Goal: Navigation & Orientation: Find specific page/section

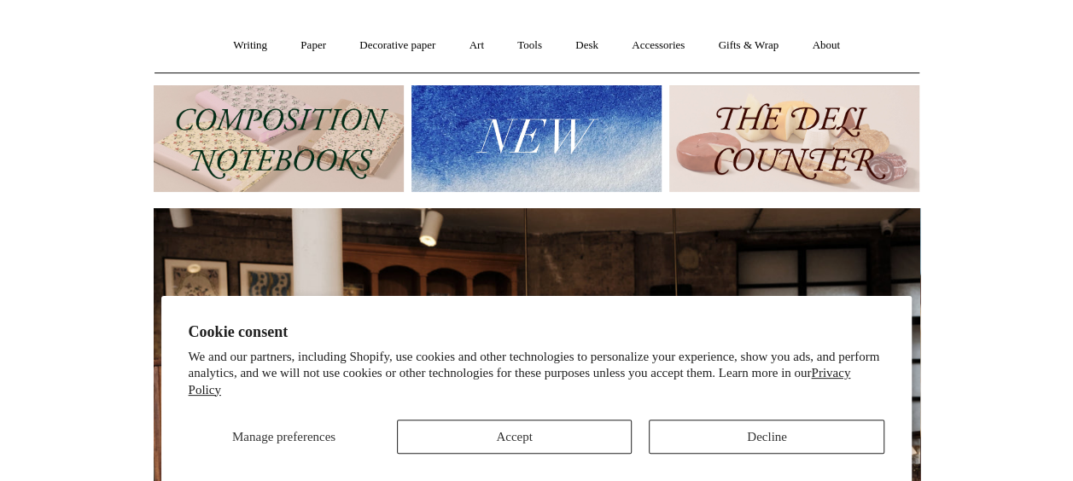
scroll to position [171, 0]
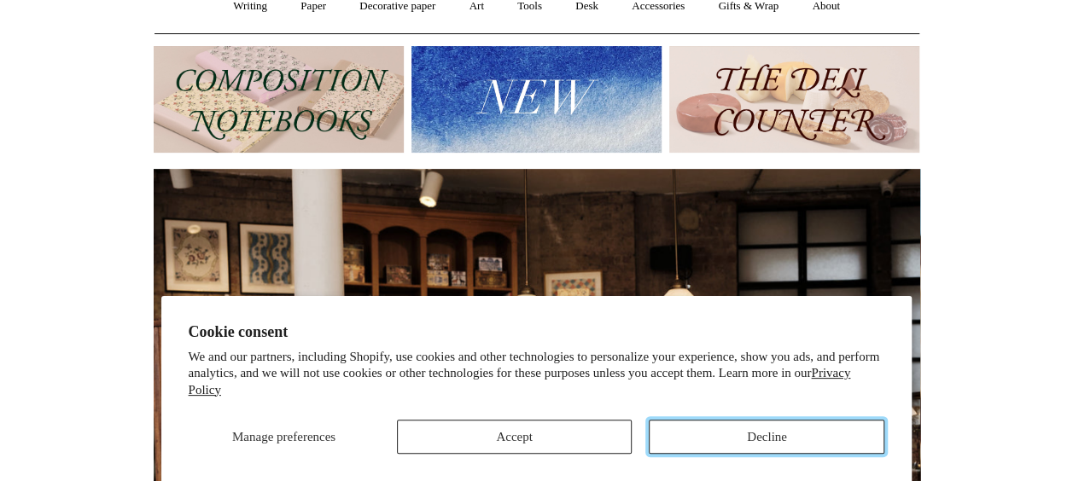
click at [719, 447] on button "Decline" at bounding box center [767, 437] width 236 height 34
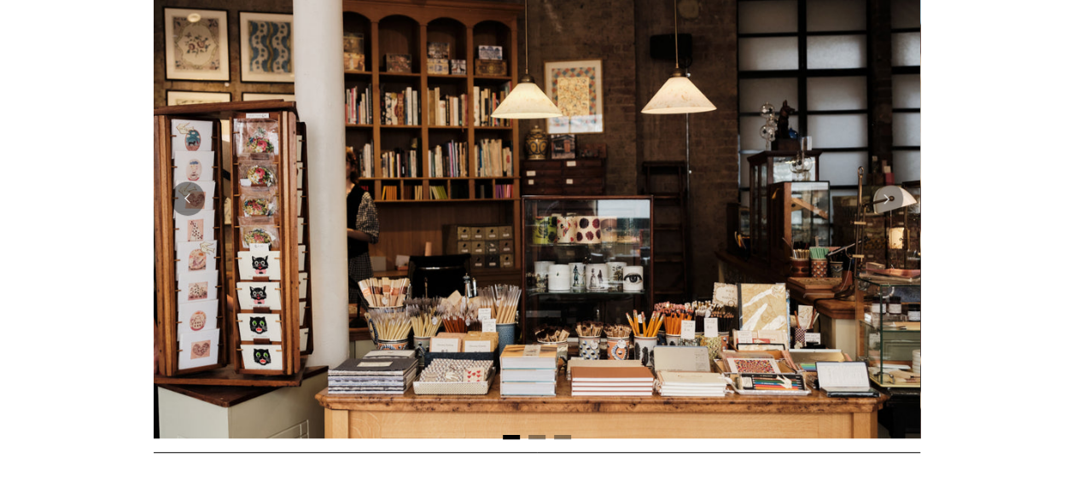
scroll to position [359, 0]
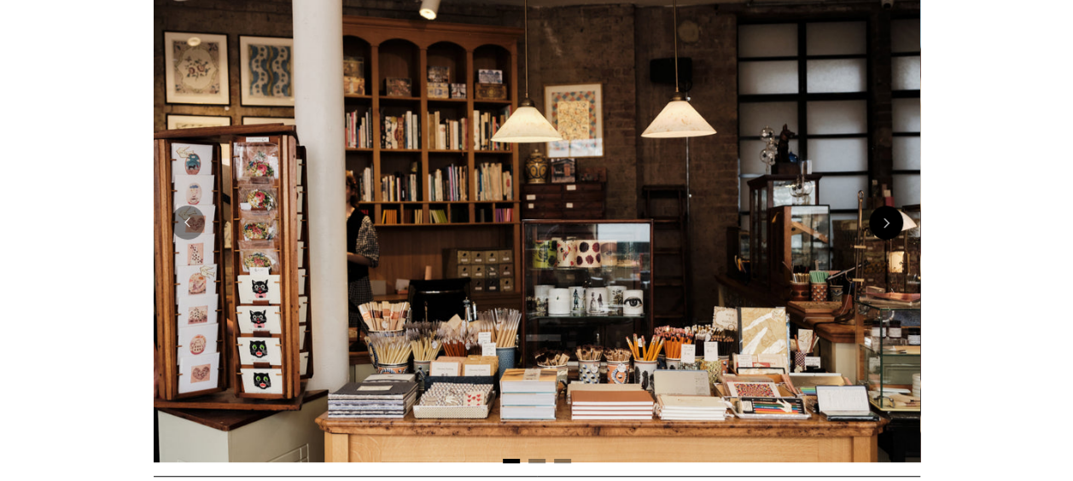
click at [883, 220] on button "Next" at bounding box center [886, 223] width 34 height 34
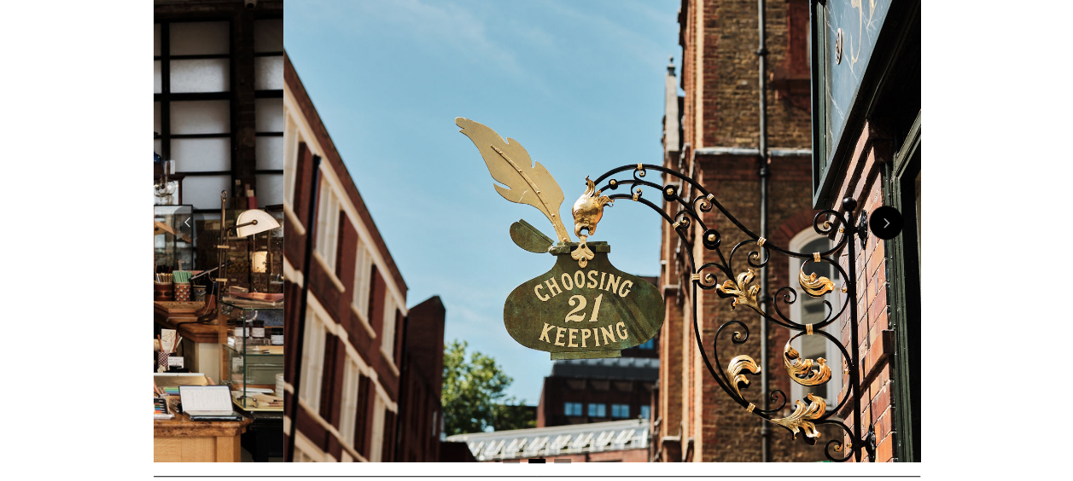
scroll to position [0, 767]
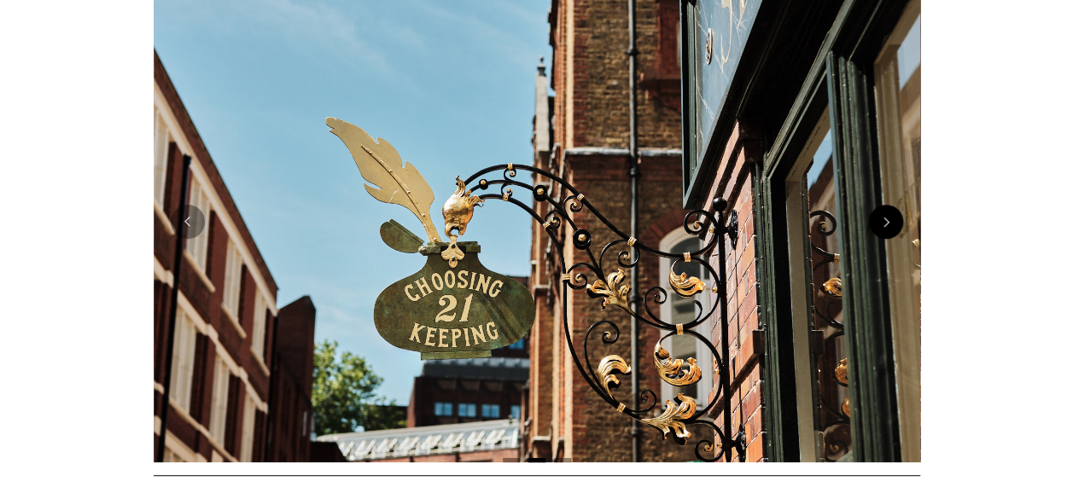
click at [883, 220] on button "Next" at bounding box center [886, 222] width 34 height 34
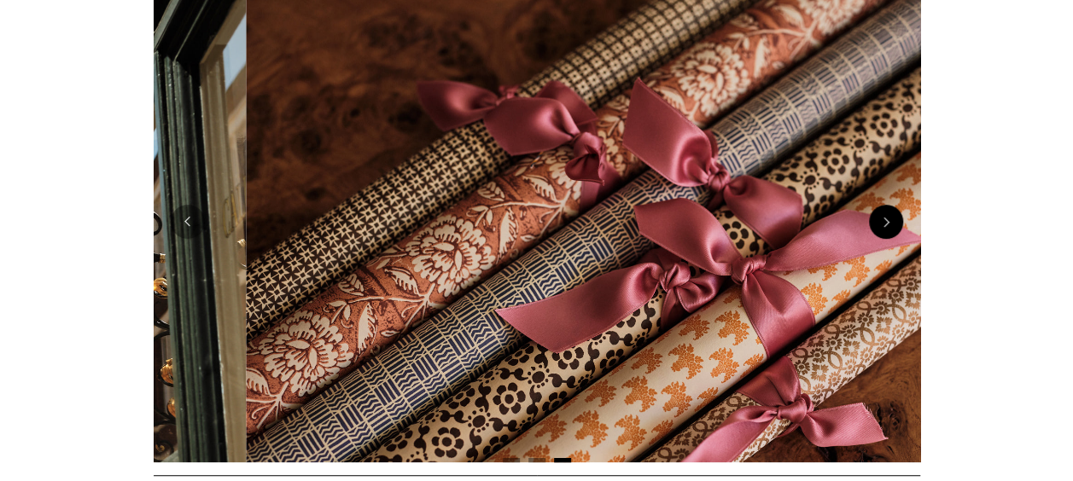
scroll to position [0, 1533]
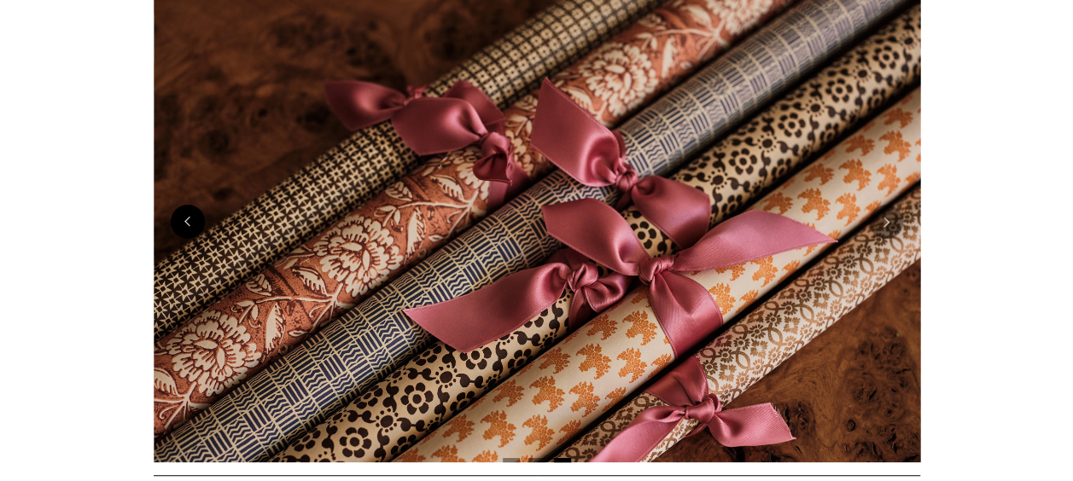
click at [187, 222] on button "Previous" at bounding box center [188, 222] width 34 height 34
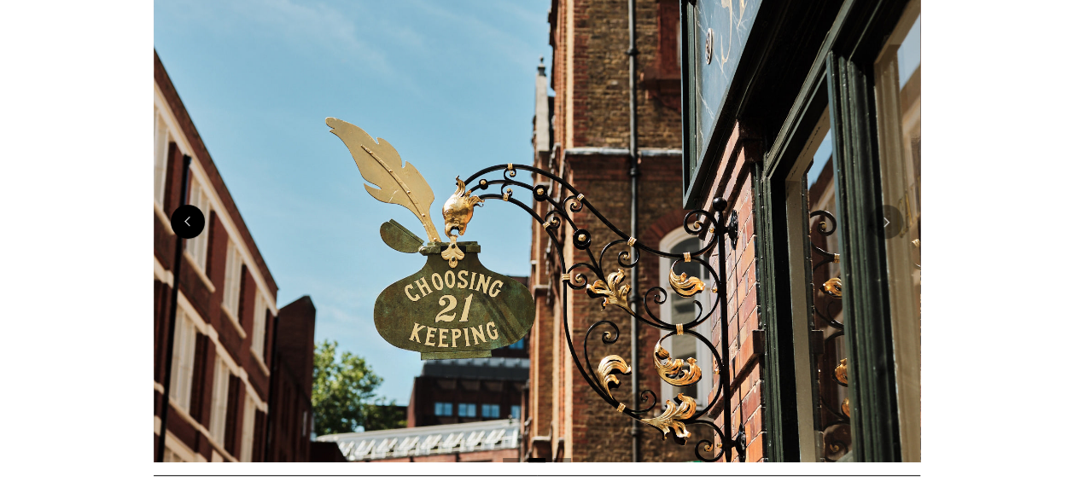
click at [187, 222] on button "Previous" at bounding box center [188, 222] width 34 height 34
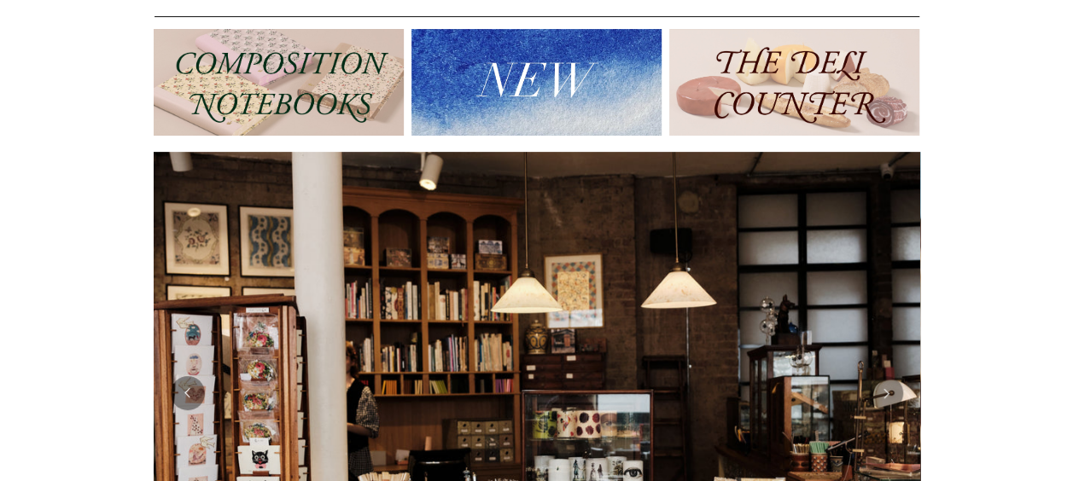
scroll to position [102, 0]
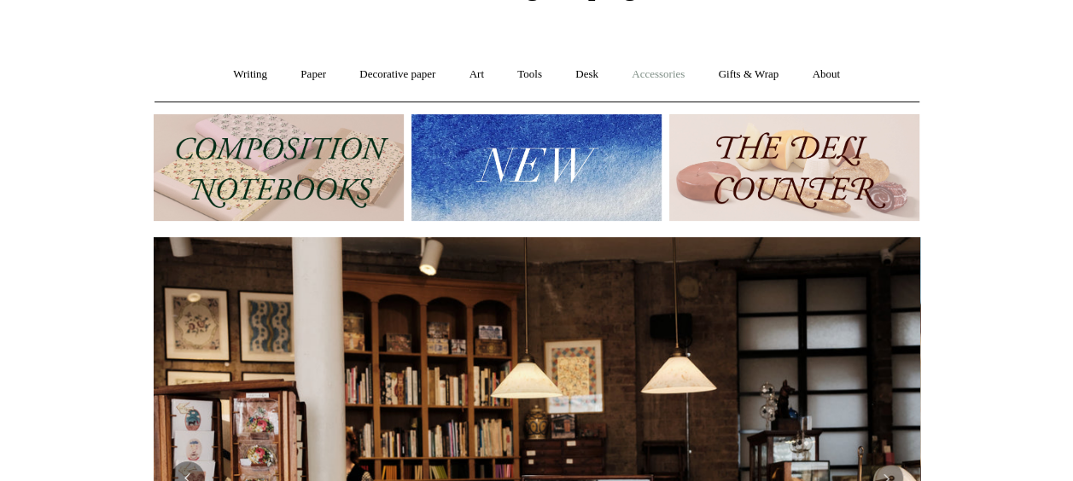
click at [648, 72] on link "Accessories +" at bounding box center [658, 74] width 84 height 45
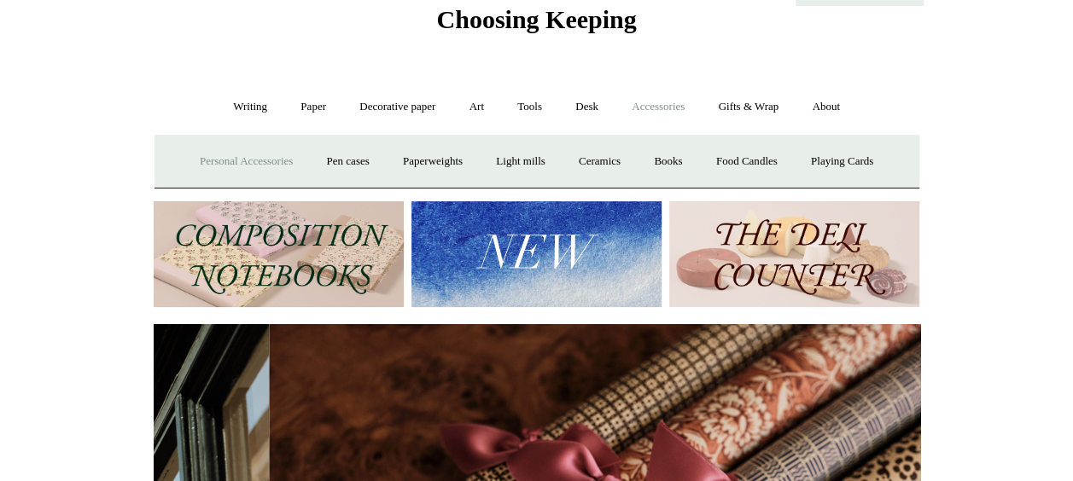
scroll to position [0, 1533]
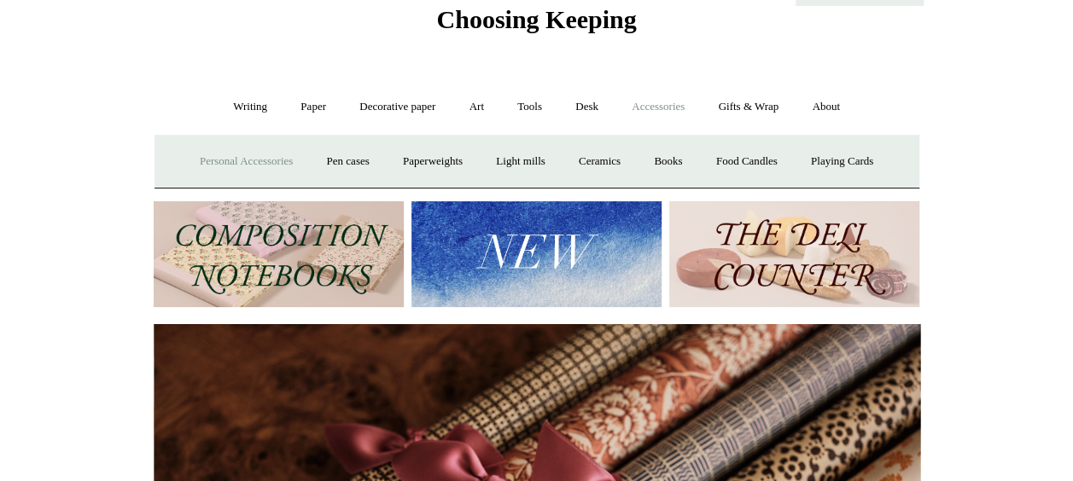
click at [236, 160] on link "Personal Accessories +" at bounding box center [246, 161] width 124 height 45
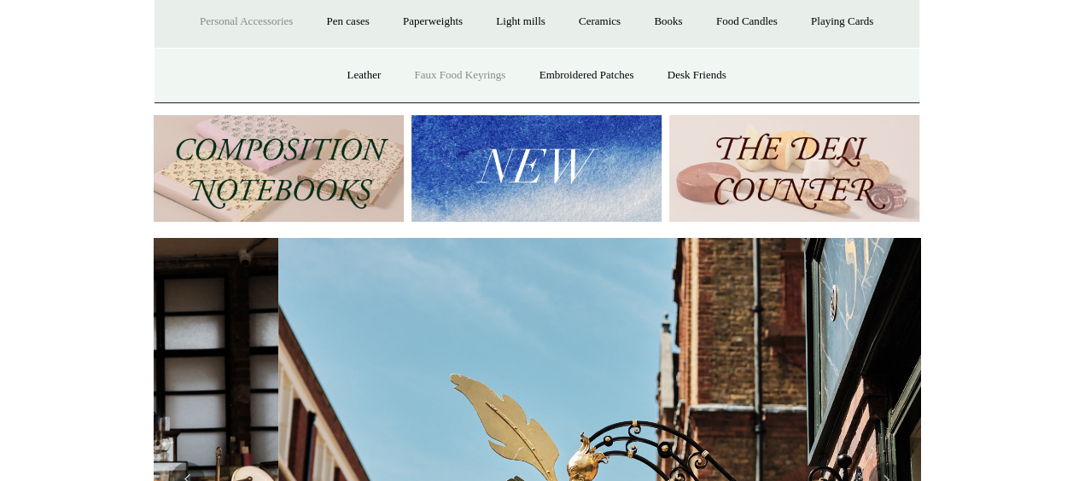
scroll to position [0, 767]
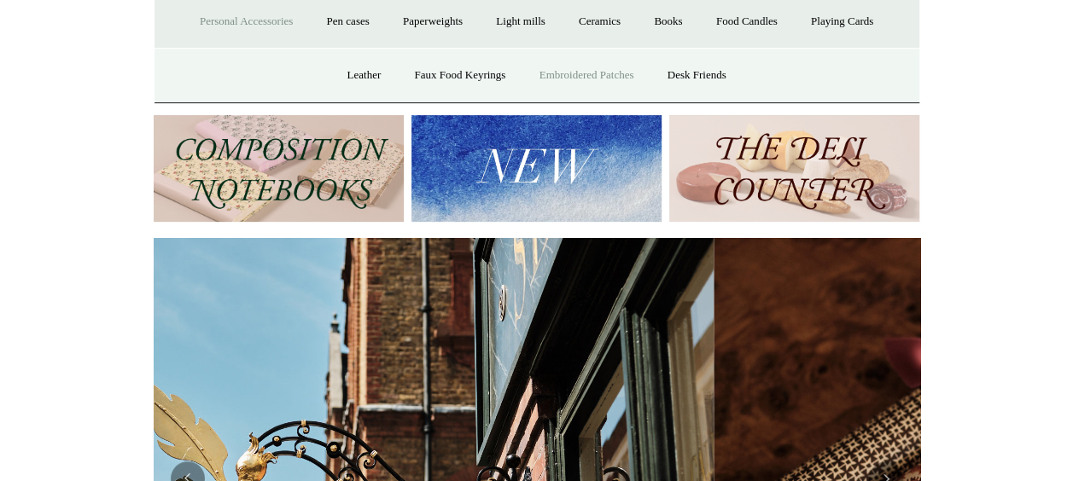
click at [552, 70] on link "Embroidered Patches" at bounding box center [586, 75] width 125 height 45
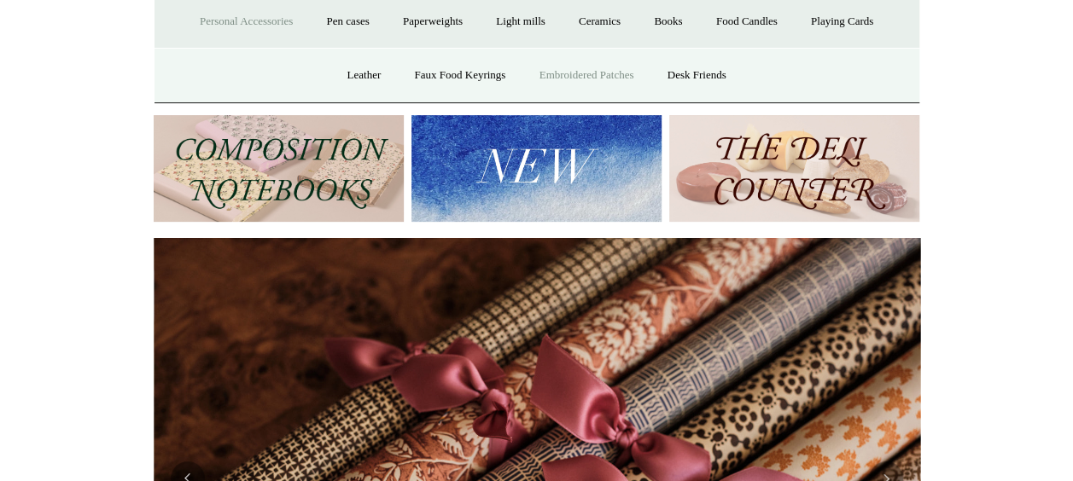
scroll to position [0, 975]
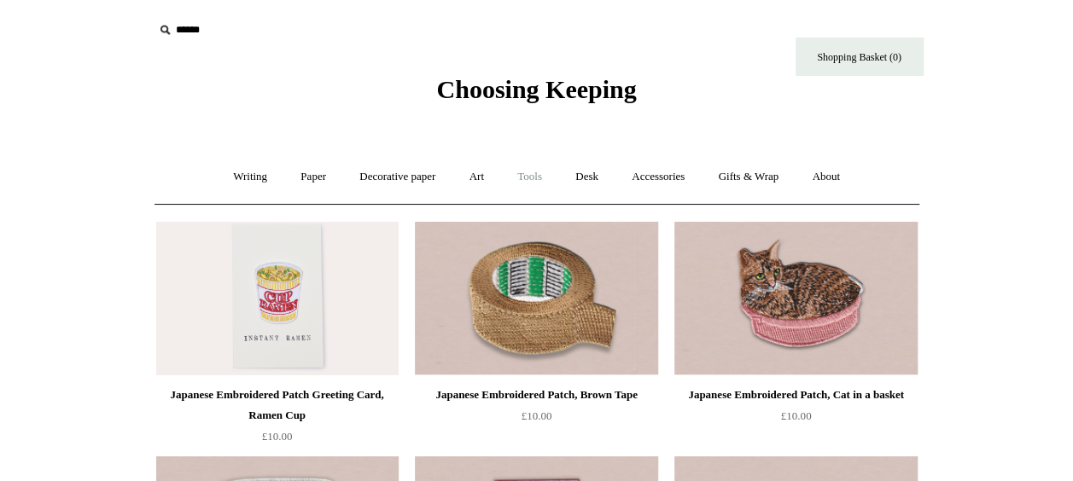
click at [529, 175] on link "Tools +" at bounding box center [529, 177] width 55 height 45
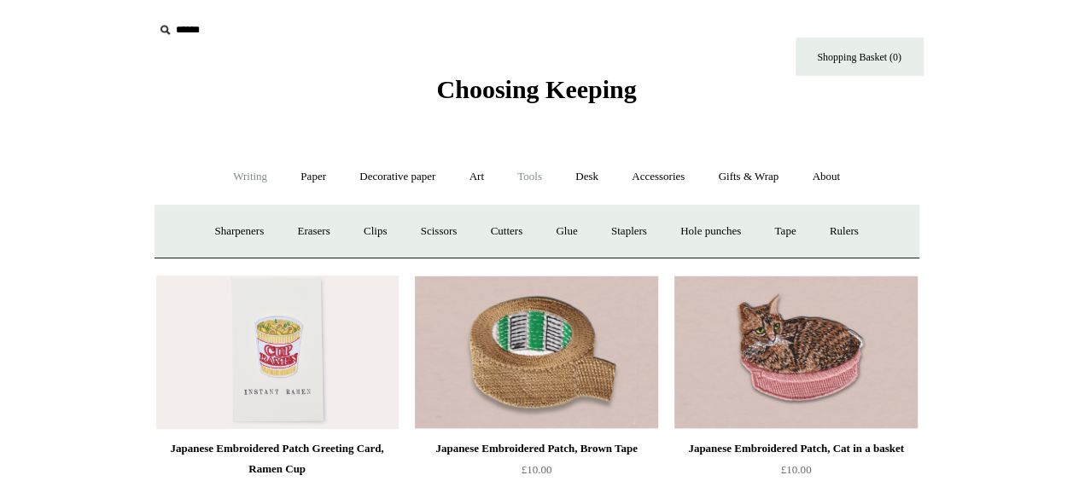
click at [236, 173] on link "Writing +" at bounding box center [250, 177] width 65 height 45
click at [324, 231] on link "Fountain pens +" at bounding box center [328, 231] width 93 height 45
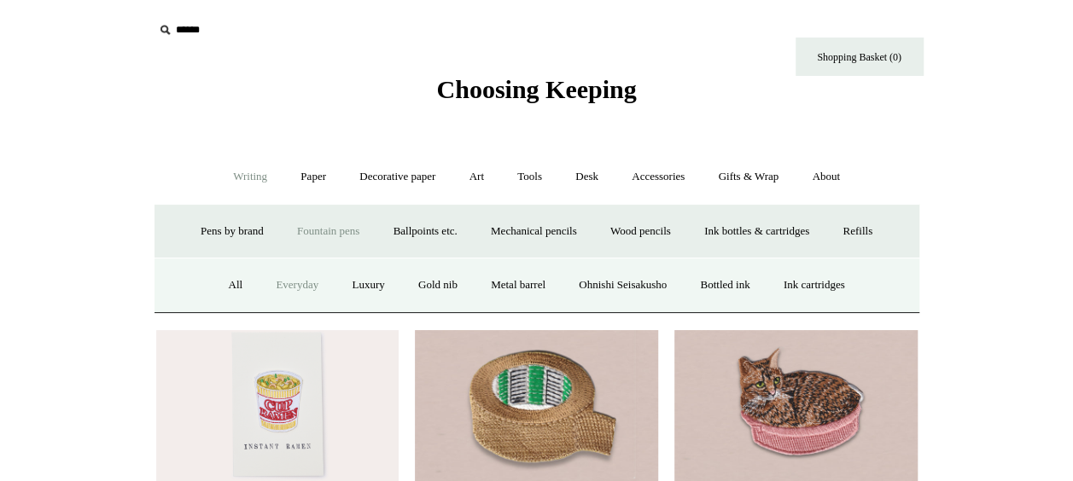
click at [268, 280] on link "Everyday" at bounding box center [296, 285] width 73 height 45
